Goal: Task Accomplishment & Management: Manage account settings

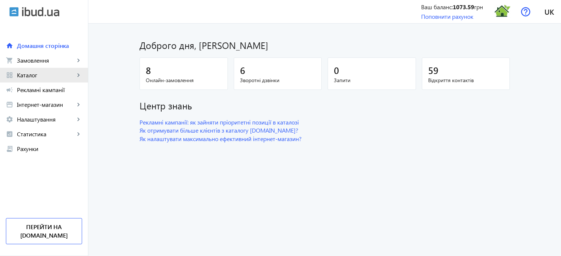
click at [47, 79] on link "grid_view Каталог keyboard_arrow_right" at bounding box center [44, 75] width 88 height 15
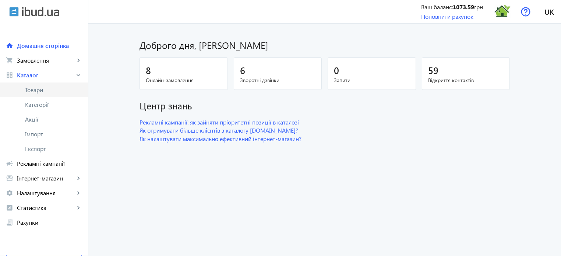
click at [41, 90] on span "Товари" at bounding box center [53, 89] width 57 height 7
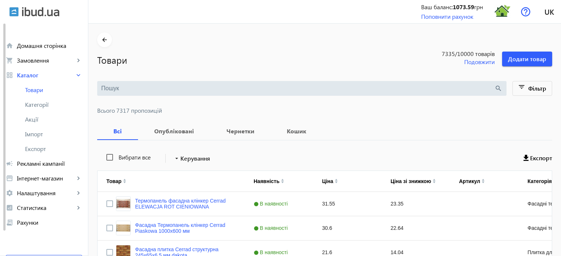
click at [118, 89] on input "search" at bounding box center [297, 88] width 393 height 8
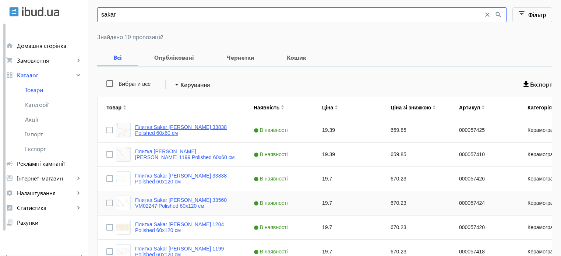
scroll to position [110, 0]
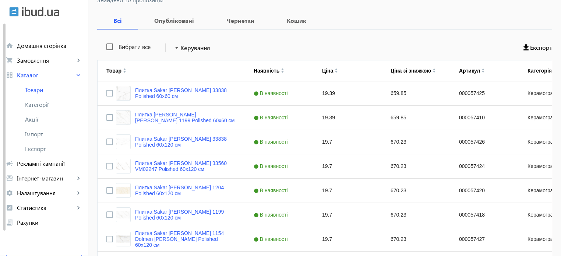
type input "sakar"
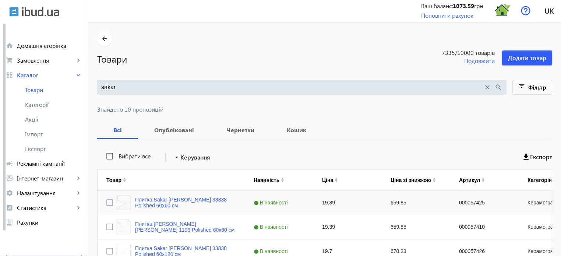
scroll to position [0, 0]
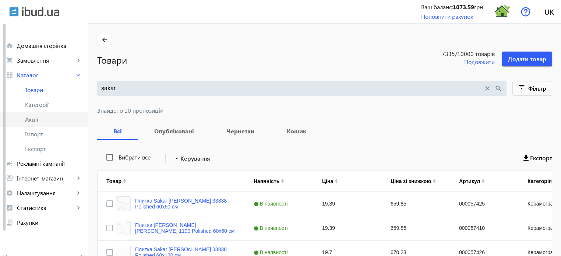
click at [41, 122] on span "Акції" at bounding box center [53, 118] width 57 height 7
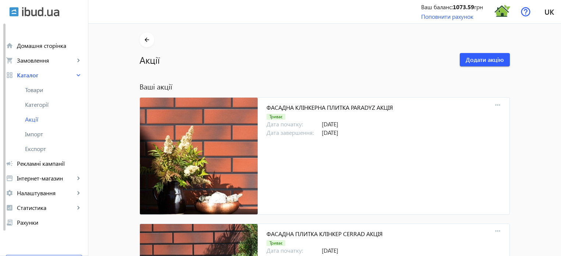
scroll to position [7006, 0]
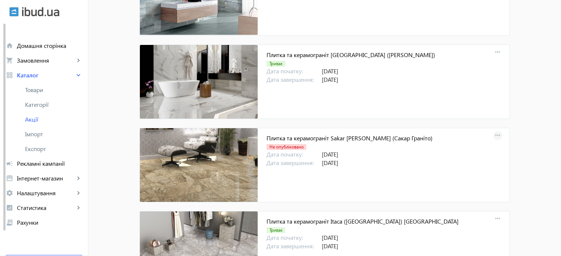
click at [498, 130] on mat-icon "more_horiz" at bounding box center [497, 135] width 10 height 10
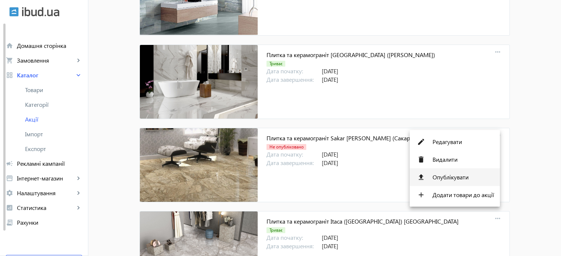
click at [459, 178] on span "Опублікувати" at bounding box center [462, 177] width 61 height 6
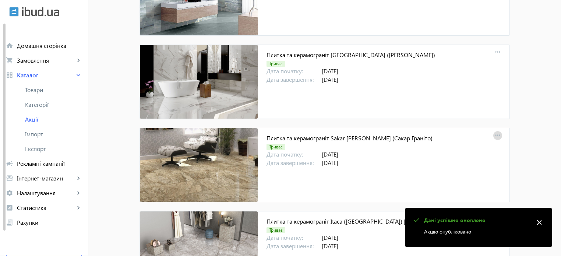
click at [496, 130] on mat-icon "more_horiz" at bounding box center [497, 135] width 10 height 10
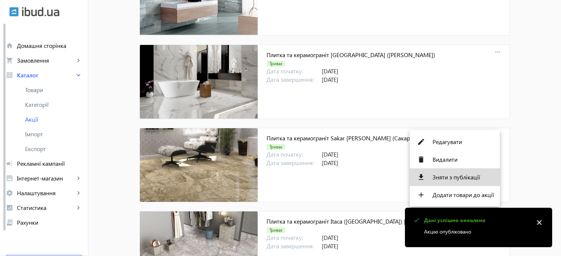
click at [467, 177] on span "Зняти з публікації" at bounding box center [462, 177] width 61 height 6
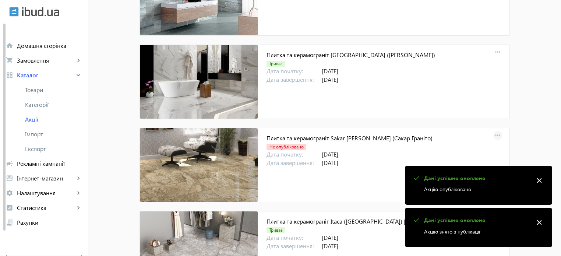
click at [494, 130] on mat-icon "more_horiz" at bounding box center [497, 135] width 10 height 10
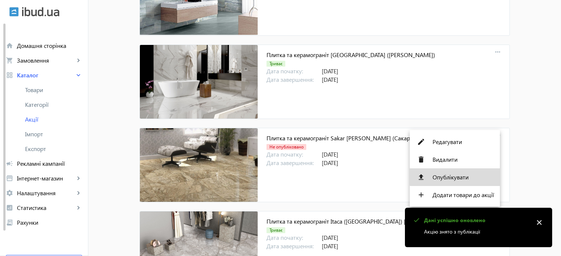
click at [461, 176] on span "Опублікувати" at bounding box center [462, 177] width 61 height 6
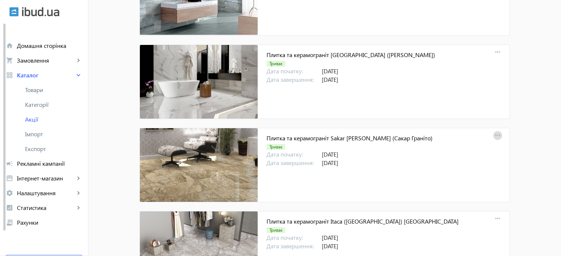
click at [498, 130] on mat-icon "more_horiz" at bounding box center [497, 135] width 10 height 10
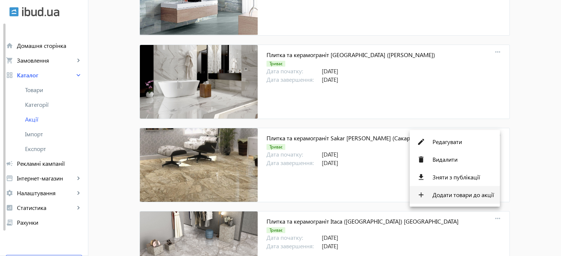
click at [467, 196] on span "Додати товари до акції" at bounding box center [462, 195] width 61 height 6
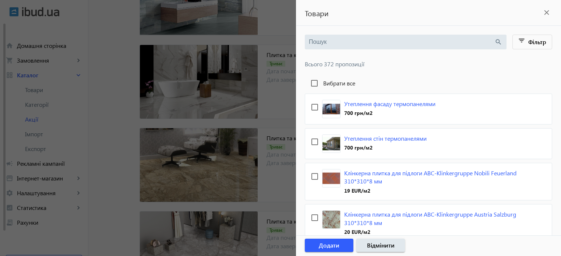
click at [313, 40] on input "search" at bounding box center [401, 42] width 185 height 8
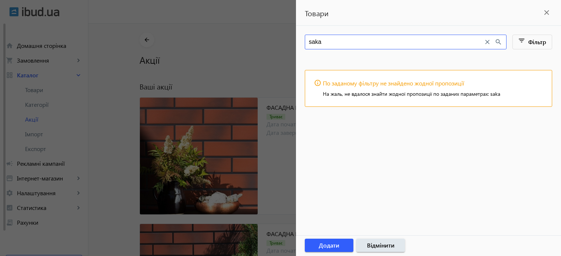
type input "saka"
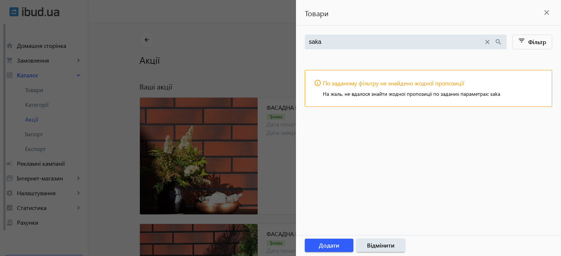
click at [544, 13] on mat-icon "close" at bounding box center [546, 12] width 11 height 11
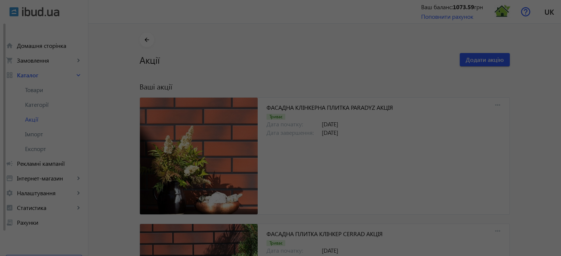
scroll to position [7003, 0]
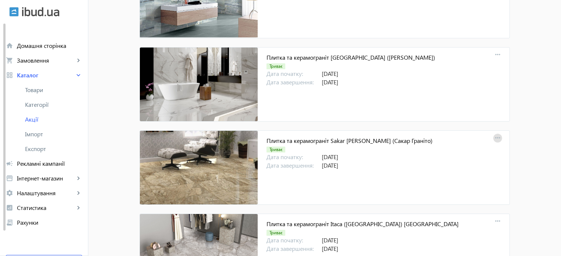
click at [492, 133] on mat-icon "more_horiz" at bounding box center [497, 138] width 10 height 10
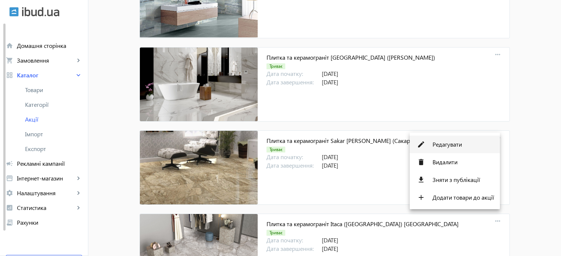
click at [442, 145] on span "Редагувати" at bounding box center [462, 144] width 61 height 6
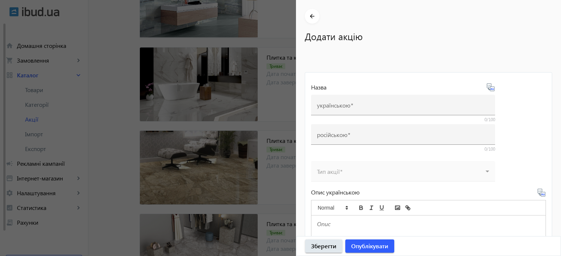
type input "Плитка та керамограніт Sakar [PERSON_NAME] (Сакар Граніто)"
type input "Плитка и керамогранит Sakar [PERSON_NAME] ([PERSON_NAME])"
type input "[DATE]"
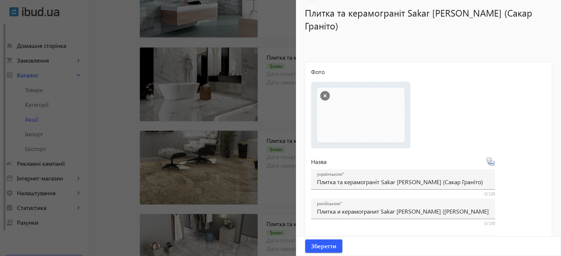
scroll to position [37, 0]
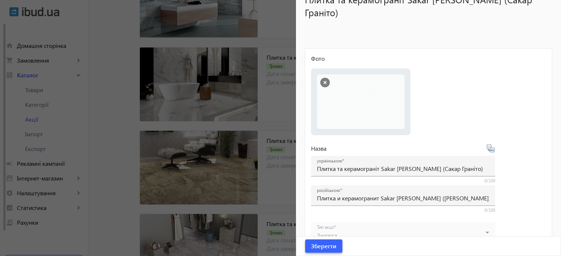
click at [319, 242] on span "Зберегти" at bounding box center [323, 246] width 25 height 8
click at [325, 252] on span "submit" at bounding box center [323, 246] width 37 height 18
click at [282, 114] on div at bounding box center [280, 128] width 561 height 256
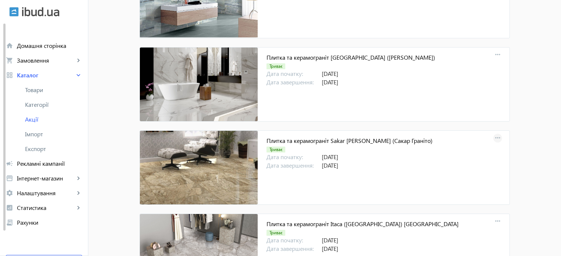
click at [495, 133] on mat-icon "more_horiz" at bounding box center [497, 138] width 10 height 10
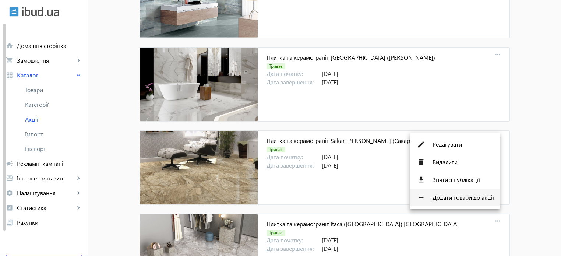
click at [463, 199] on span "Додати товари до акції" at bounding box center [462, 197] width 61 height 6
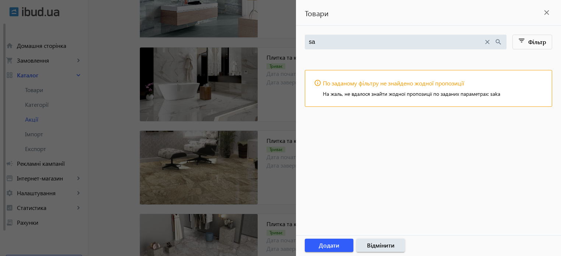
type input "s"
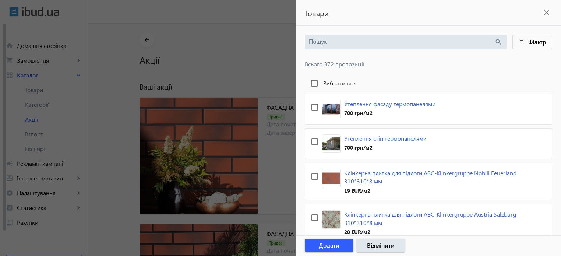
click at [319, 43] on input "search" at bounding box center [401, 42] width 185 height 8
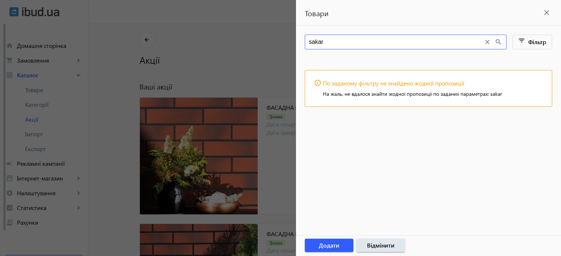
type input "sakar"
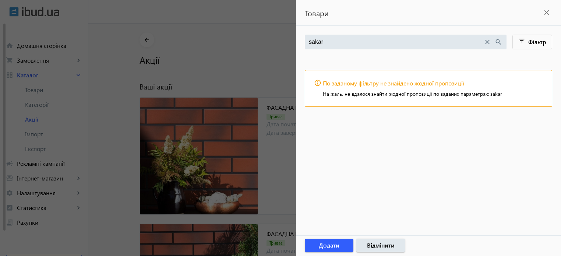
click at [545, 11] on mat-icon "close" at bounding box center [546, 12] width 11 height 11
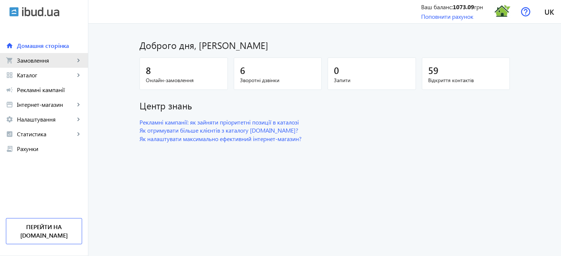
click at [63, 60] on span "Замовлення" at bounding box center [46, 60] width 58 height 7
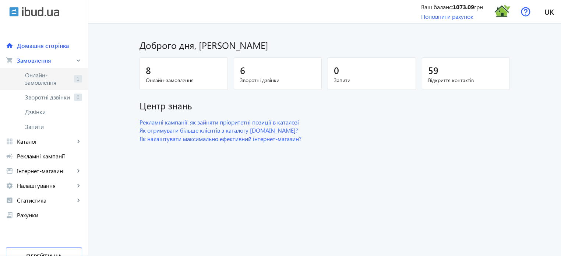
click at [61, 83] on span "Онлайн-замовлення" at bounding box center [48, 78] width 46 height 15
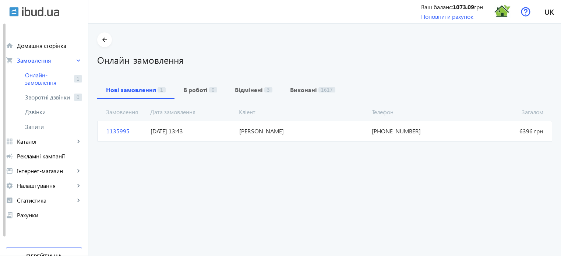
click at [116, 131] on span "1135995" at bounding box center [125, 131] width 44 height 8
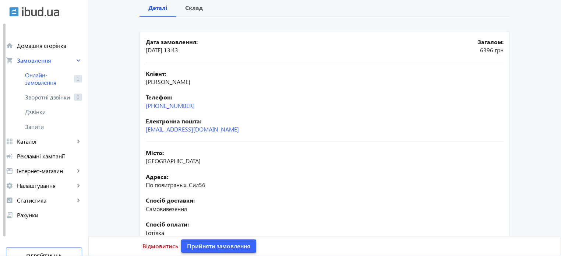
scroll to position [146, 0]
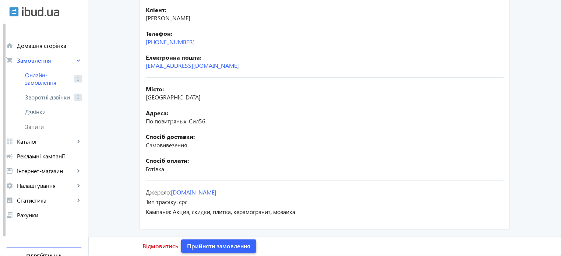
click at [213, 252] on span at bounding box center [218, 246] width 75 height 18
click at [209, 248] on span "Замовлення опрацьоване" at bounding box center [223, 246] width 72 height 8
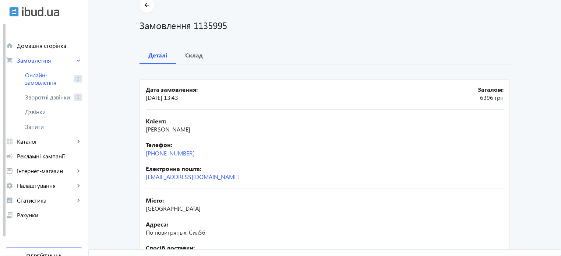
scroll to position [0, 0]
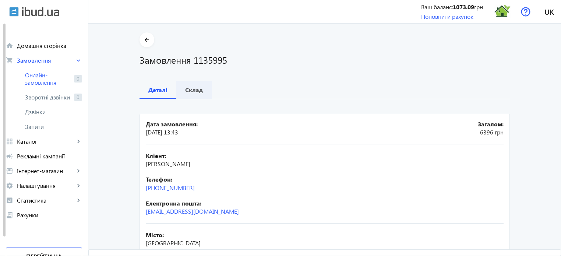
click at [193, 90] on b "Склад" at bounding box center [194, 90] width 18 height 6
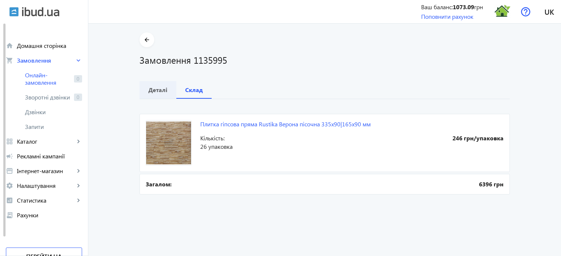
click at [161, 90] on b "Деталі" at bounding box center [157, 90] width 19 height 6
